Goal: Task Accomplishment & Management: Use online tool/utility

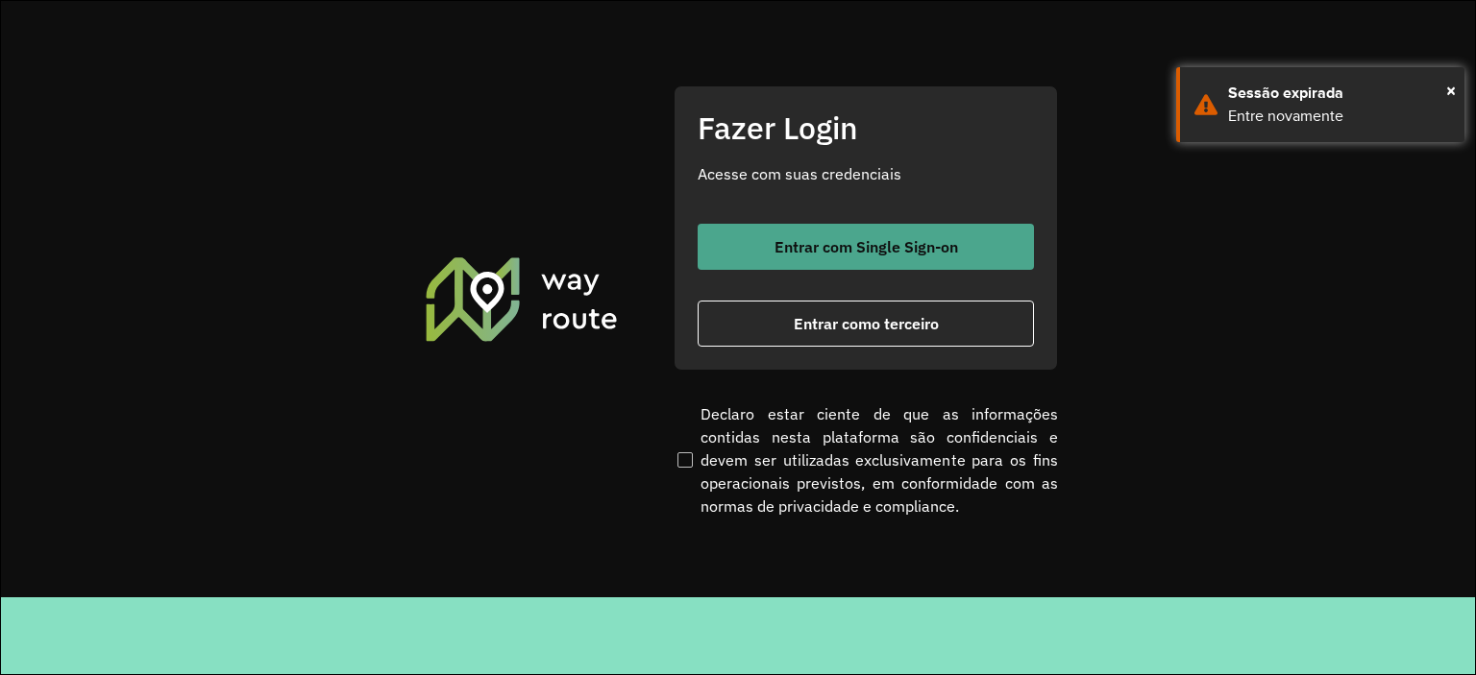
click at [917, 230] on button "Entrar com Single Sign-on" at bounding box center [865, 247] width 336 height 46
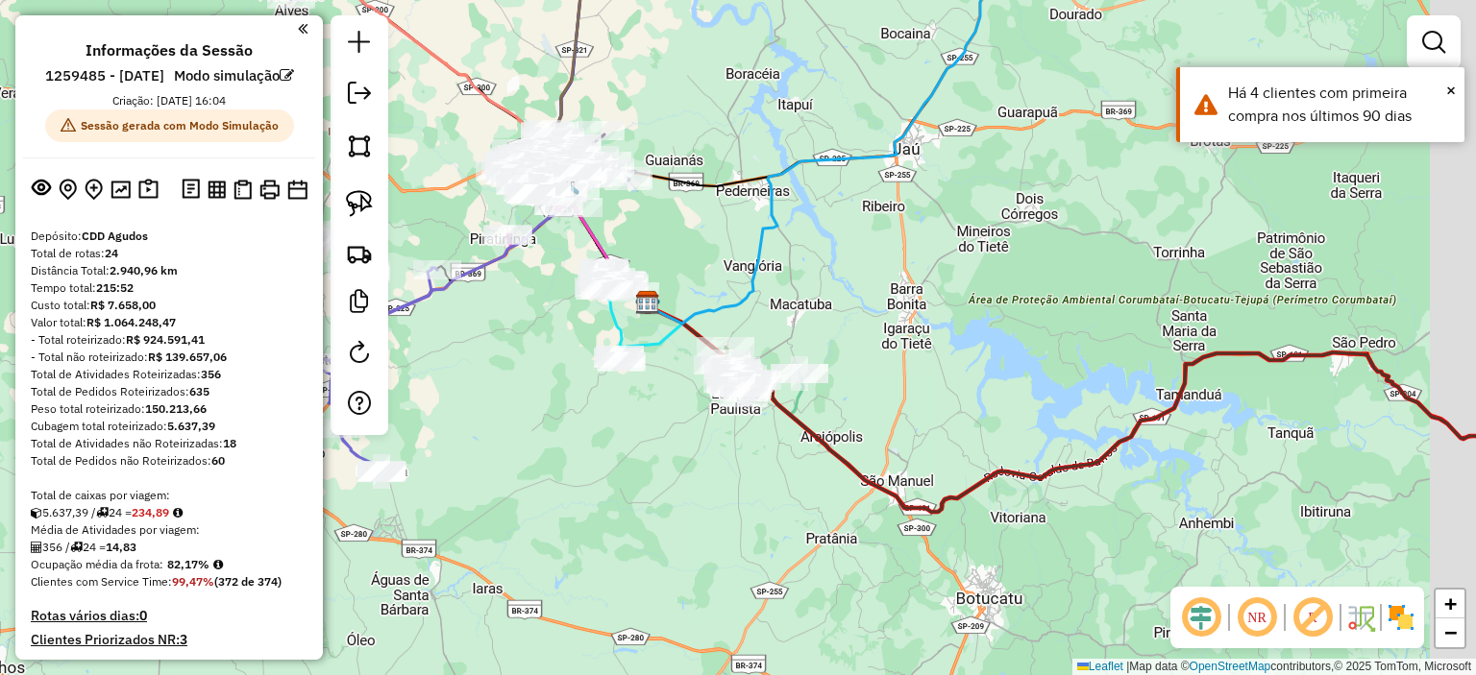
drag, startPoint x: 655, startPoint y: 477, endPoint x: 568, endPoint y: 437, distance: 95.9
click at [566, 441] on div "Janela de atendimento Grade de atendimento Capacidade Transportadoras Veículos …" at bounding box center [738, 337] width 1476 height 675
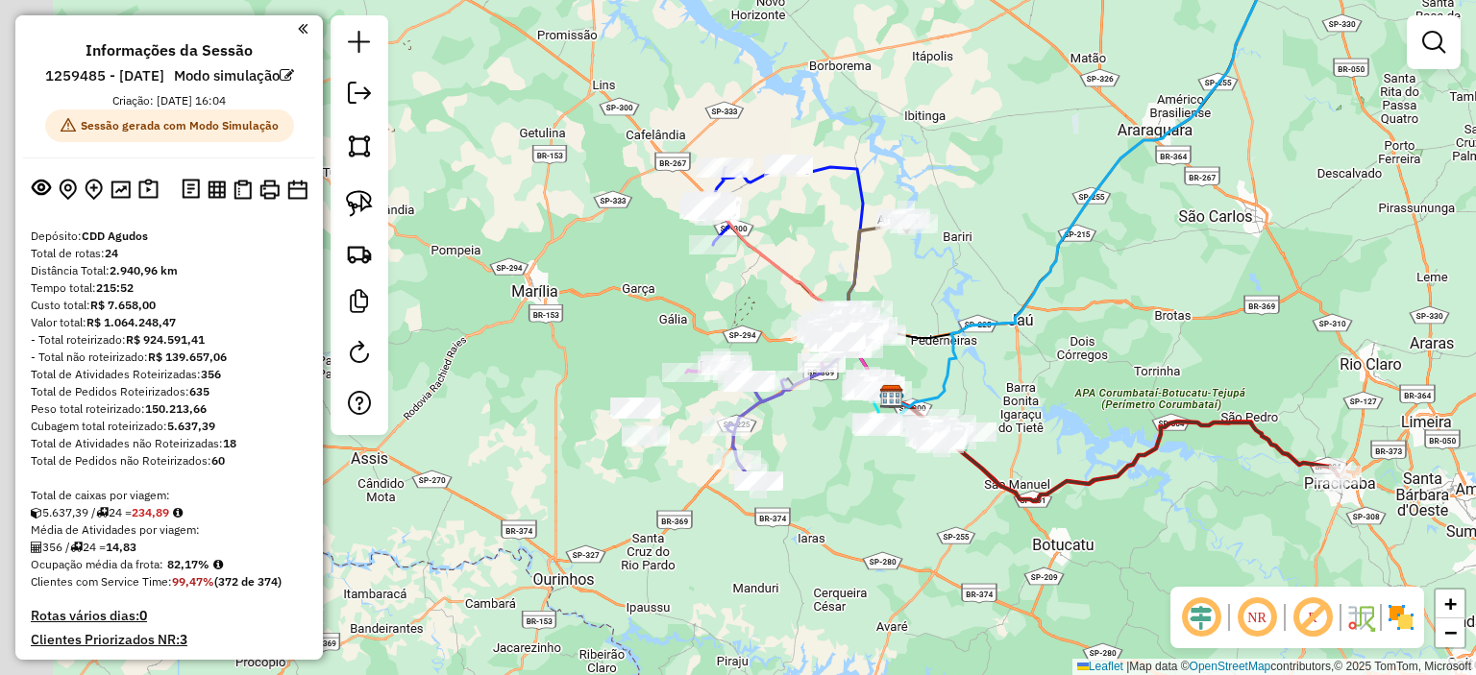
drag, startPoint x: 568, startPoint y: 436, endPoint x: 862, endPoint y: 463, distance: 295.2
click at [861, 464] on div "Janela de atendimento Grade de atendimento Capacidade Transportadoras Veículos …" at bounding box center [738, 337] width 1476 height 675
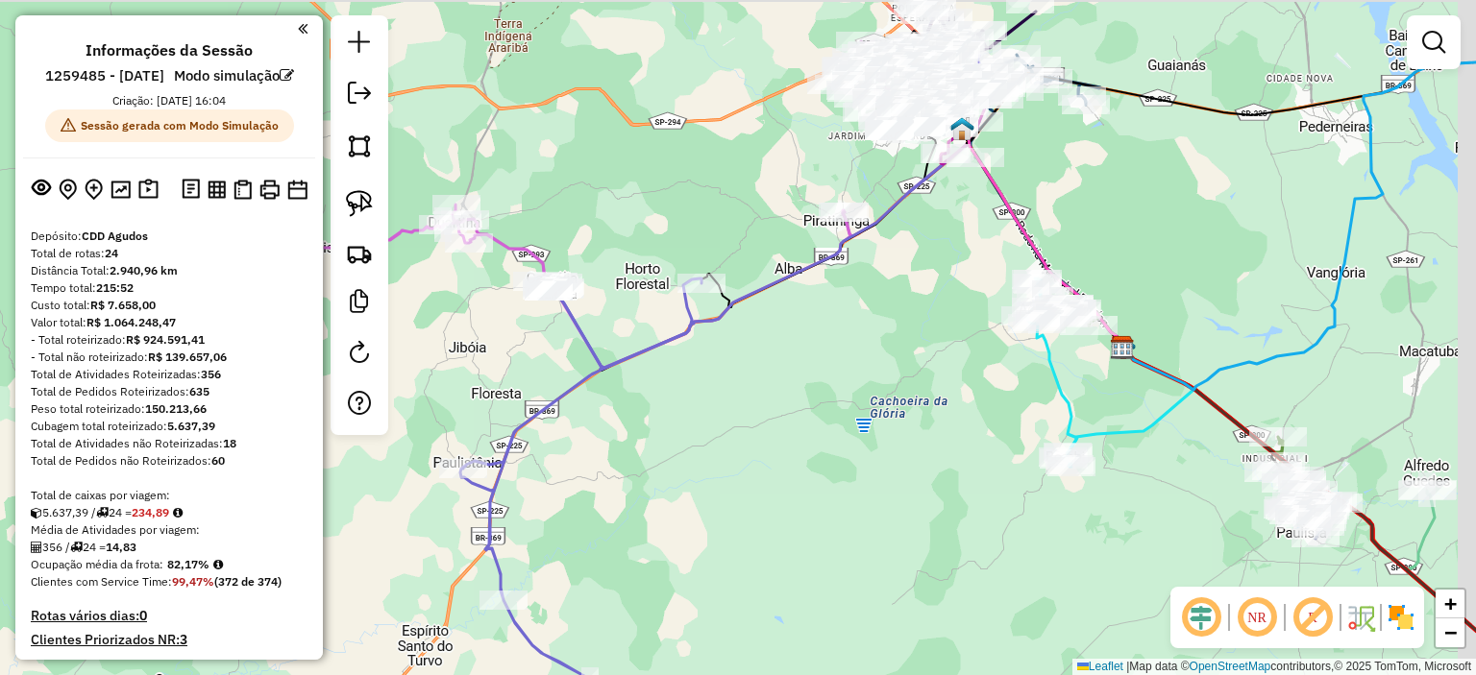
drag, startPoint x: 819, startPoint y: 399, endPoint x: 808, endPoint y: 403, distance: 11.6
click at [808, 403] on div "Janela de atendimento Grade de atendimento Capacidade Transportadoras Veículos …" at bounding box center [738, 337] width 1476 height 675
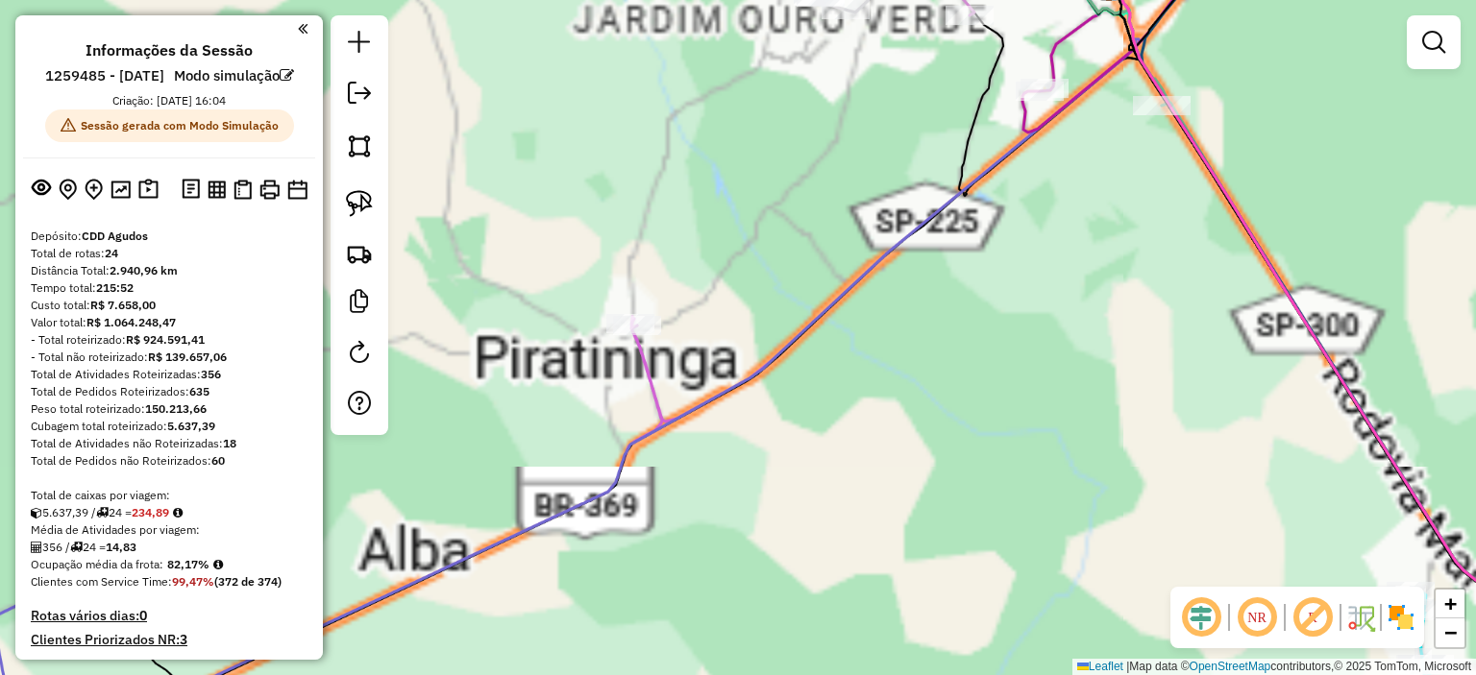
drag, startPoint x: 939, startPoint y: 113, endPoint x: 718, endPoint y: 468, distance: 417.7
click at [717, 466] on div "Janela de atendimento Grade de atendimento Capacidade Transportadoras Veículos …" at bounding box center [738, 337] width 1476 height 675
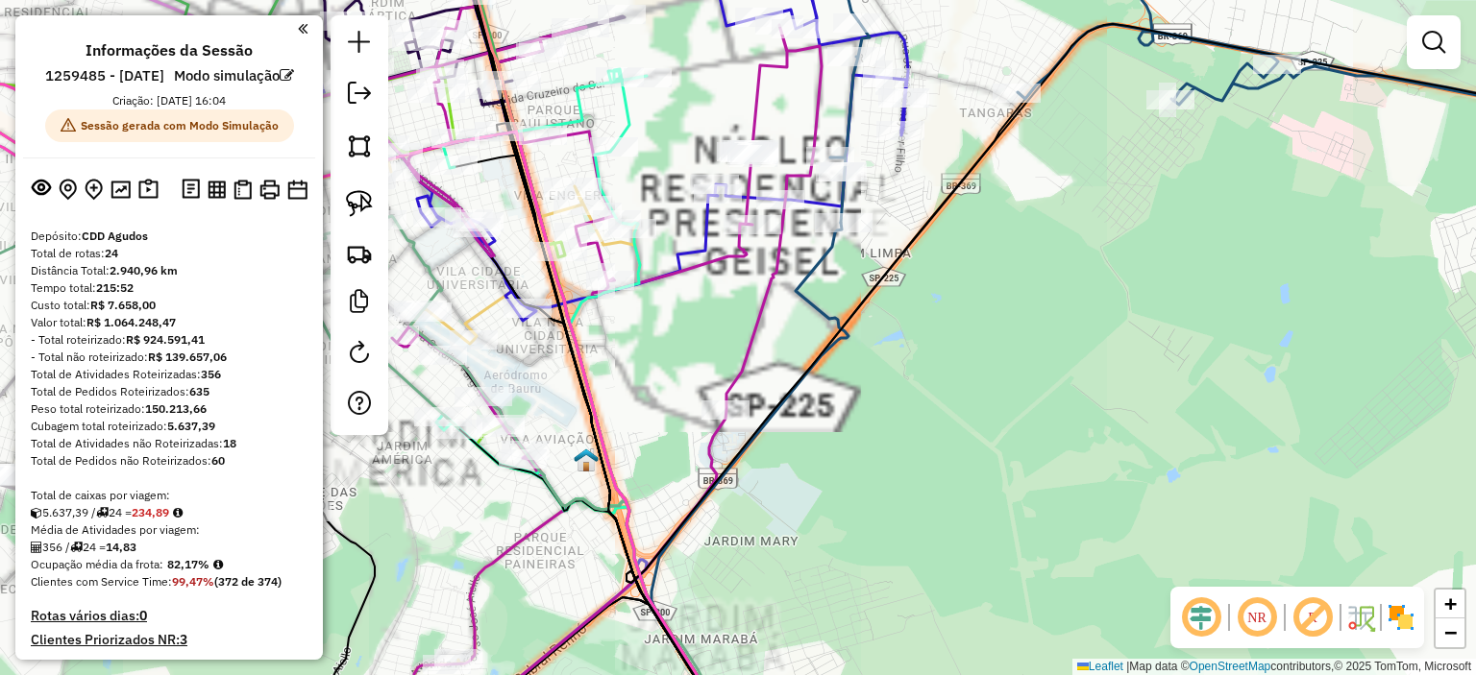
drag, startPoint x: 716, startPoint y: 354, endPoint x: 989, endPoint y: 385, distance: 274.7
click at [983, 383] on div "Janela de atendimento Grade de atendimento Capacidade Transportadoras Veículos …" at bounding box center [738, 337] width 1476 height 675
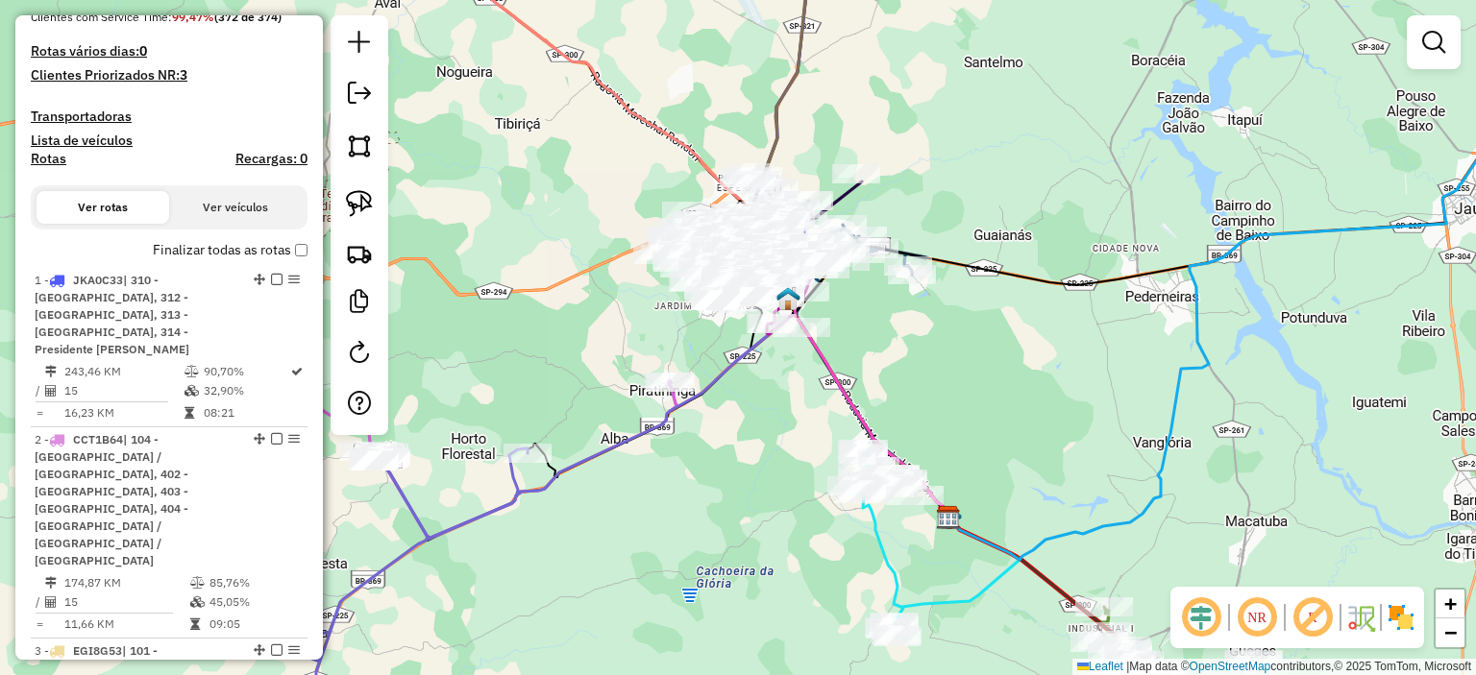
scroll to position [865, 0]
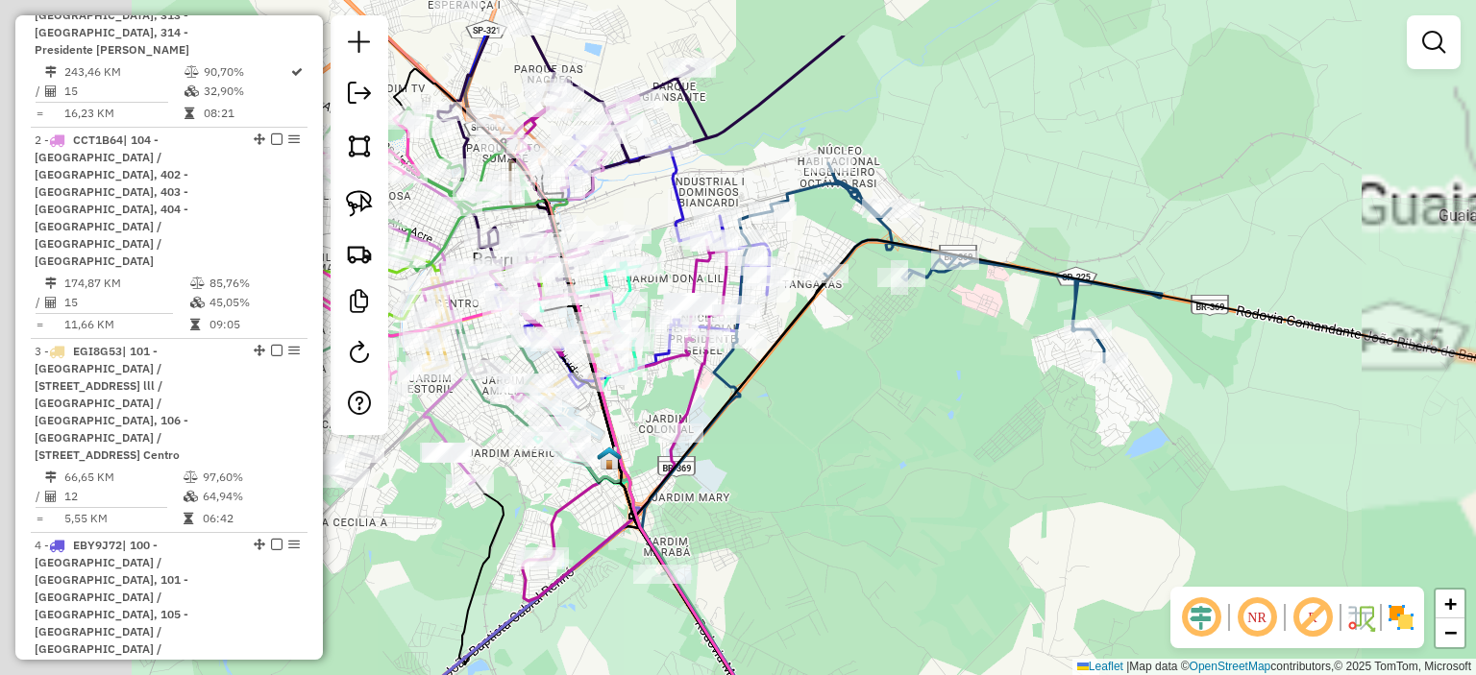
drag, startPoint x: 897, startPoint y: 382, endPoint x: 1082, endPoint y: 428, distance: 190.1
click at [1113, 425] on div "Janela de atendimento Grade de atendimento Capacidade Transportadoras Veículos …" at bounding box center [738, 337] width 1476 height 675
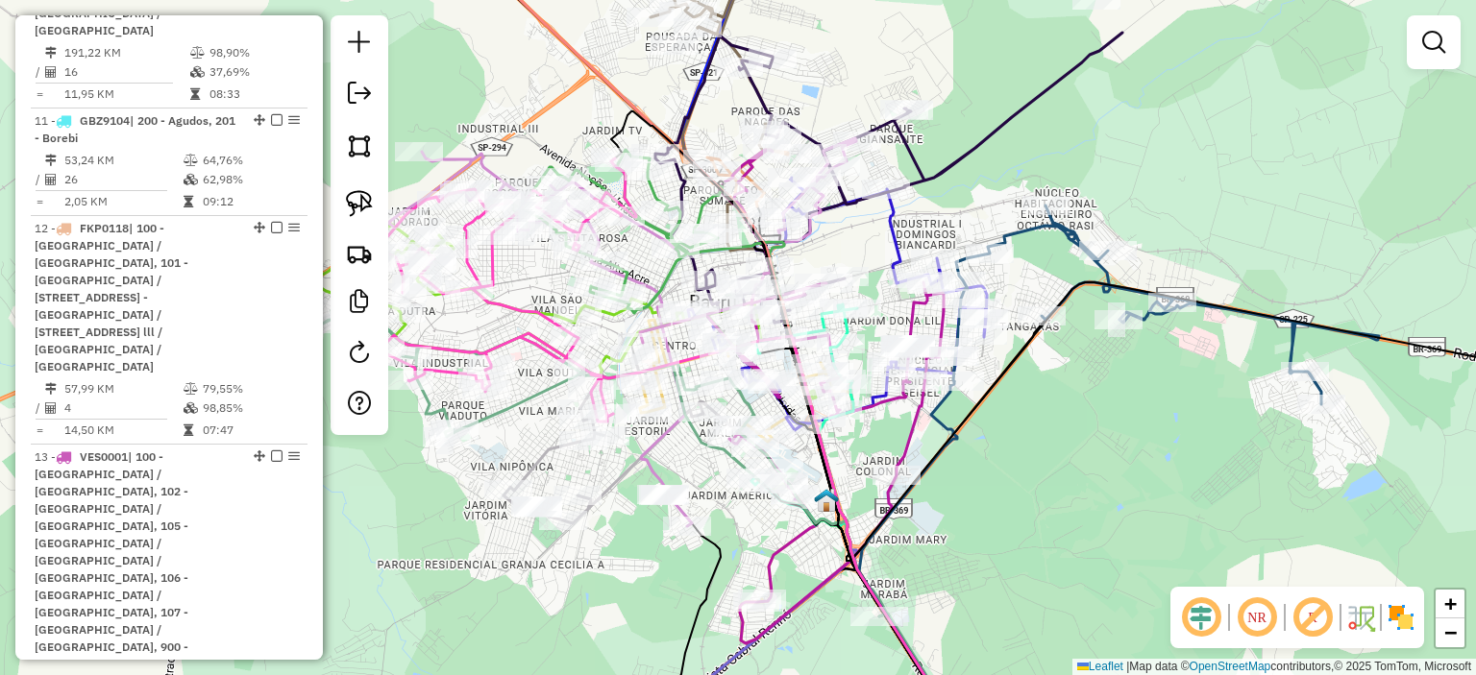
scroll to position [4086, 0]
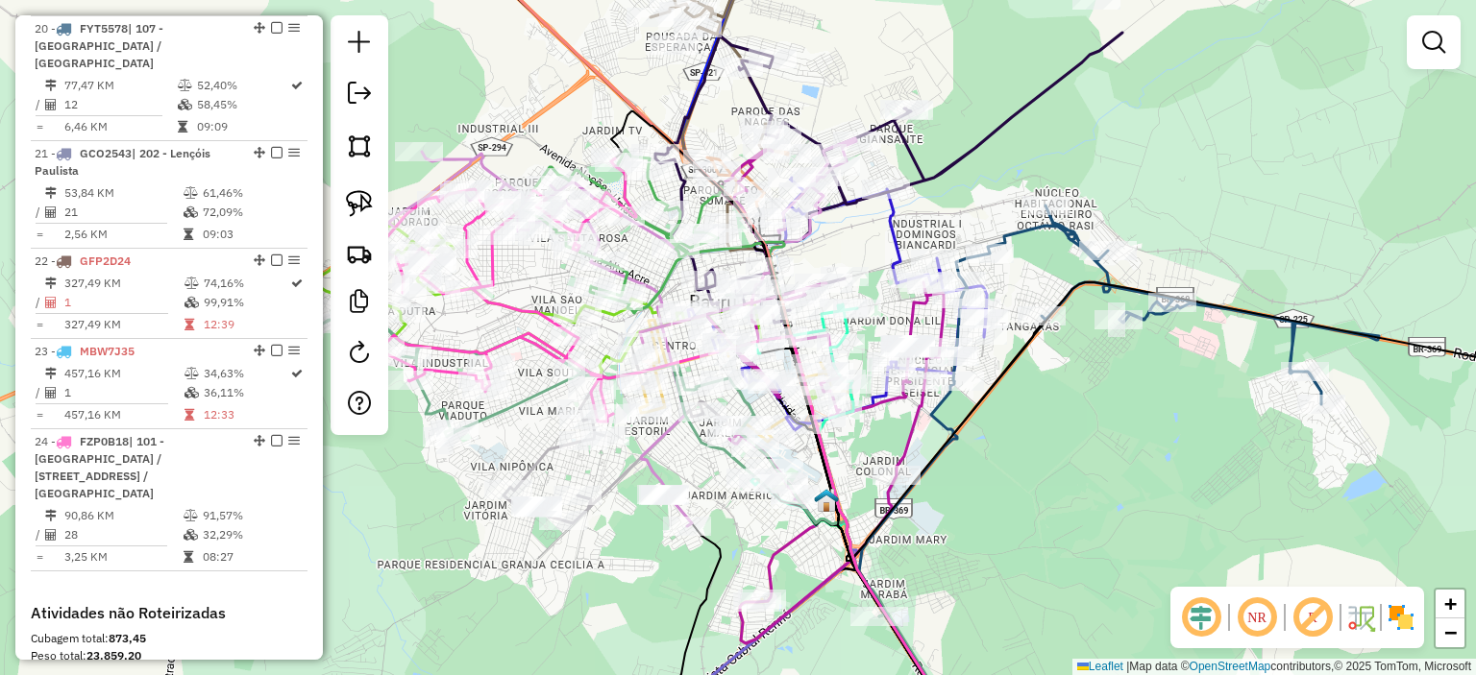
scroll to position [4278, 0]
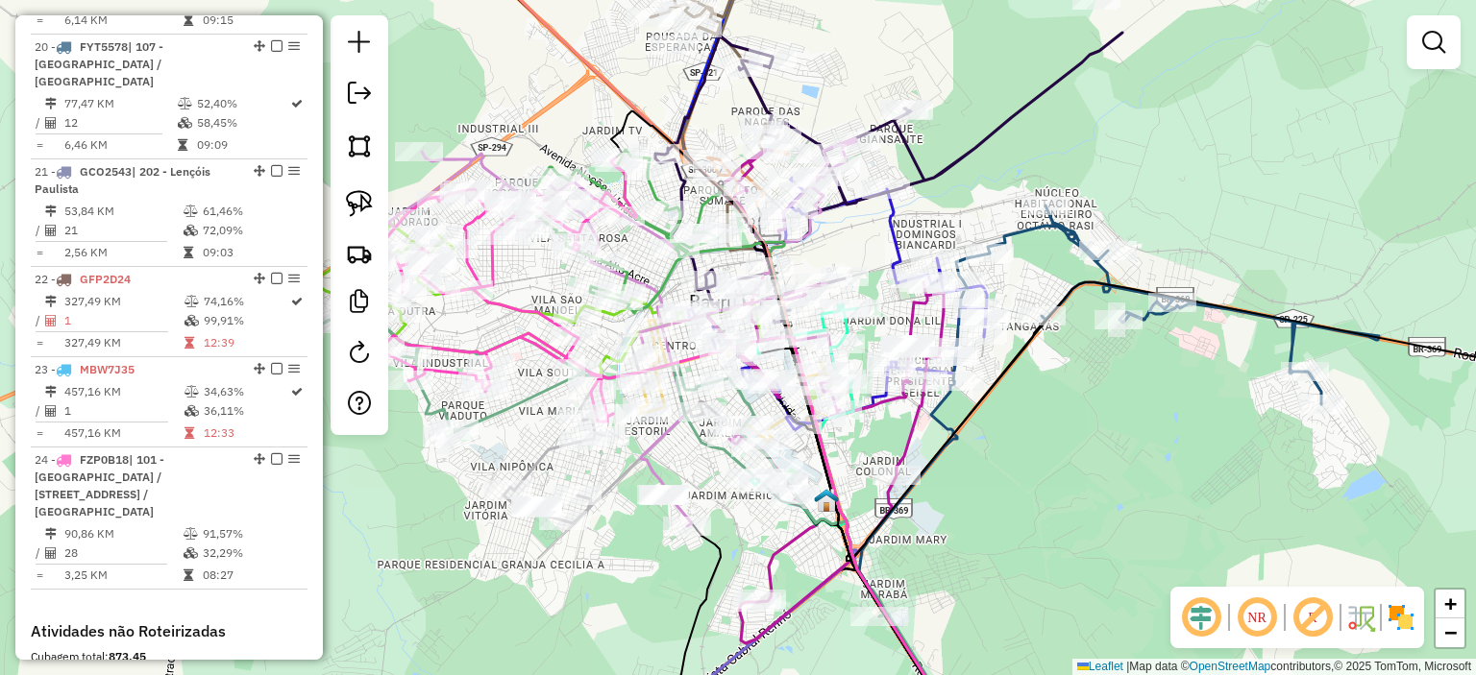
drag, startPoint x: 110, startPoint y: 333, endPoint x: 122, endPoint y: 331, distance: 11.7
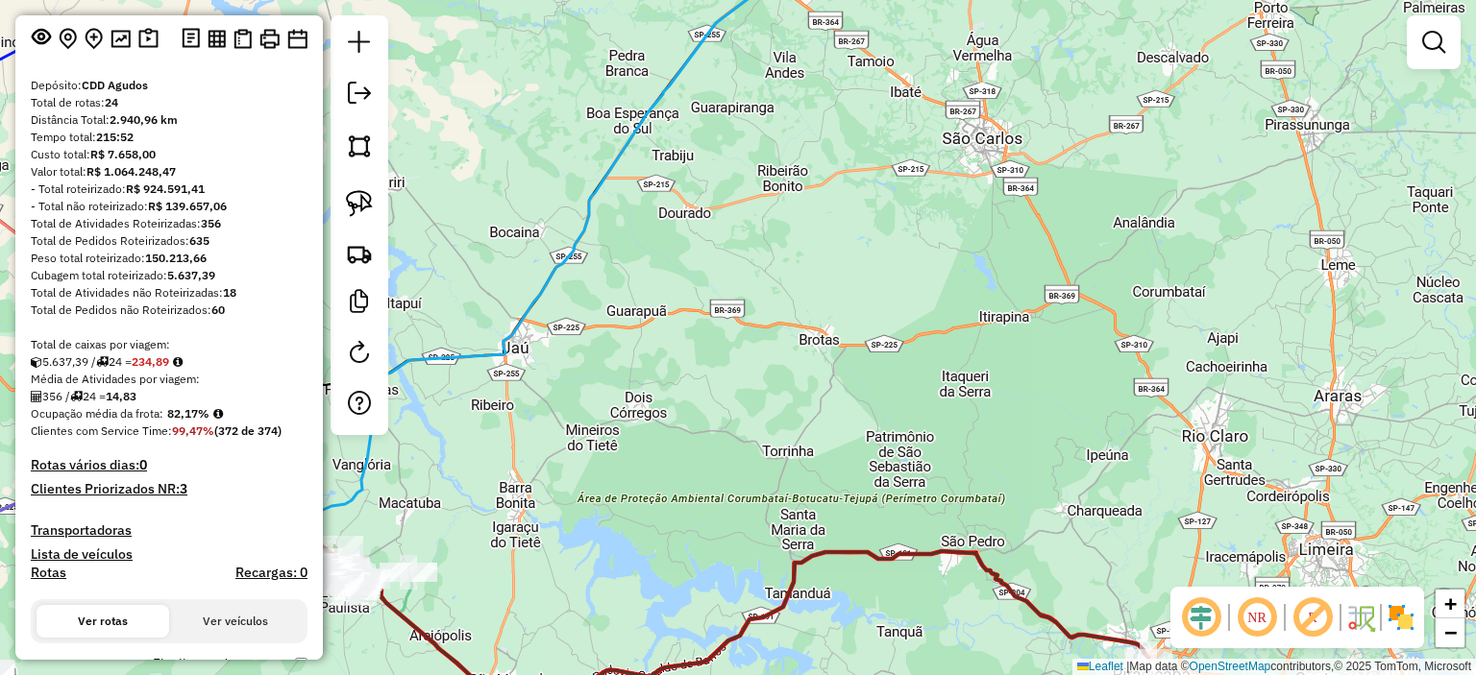
scroll to position [384, 0]
